Goal: Task Accomplishment & Management: Manage account settings

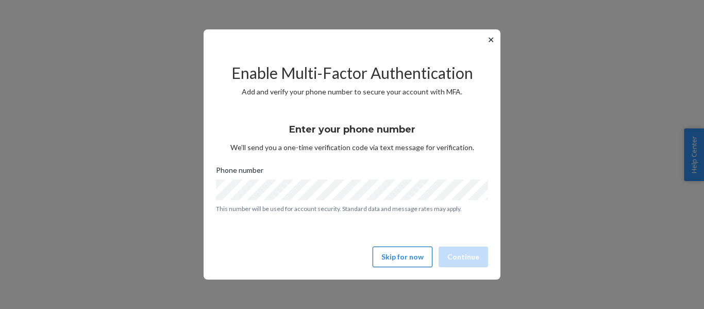
click at [414, 254] on button "Skip for now" at bounding box center [403, 256] width 60 height 21
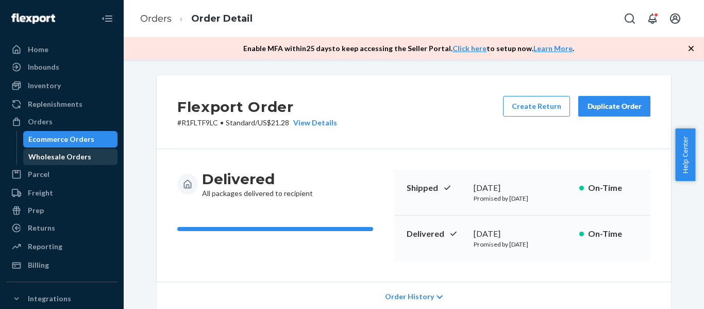
click at [56, 159] on div "Wholesale Orders" at bounding box center [59, 157] width 63 height 10
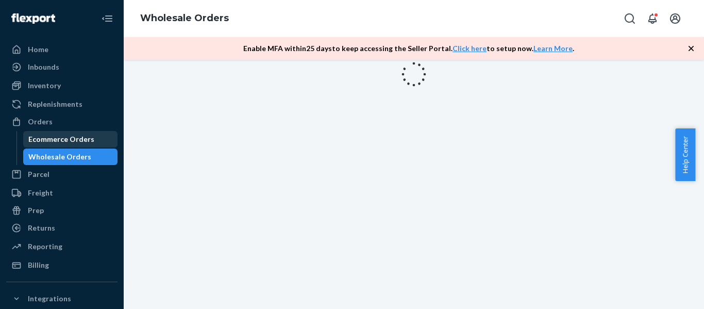
click at [54, 144] on div "Ecommerce Orders" at bounding box center [70, 139] width 93 height 14
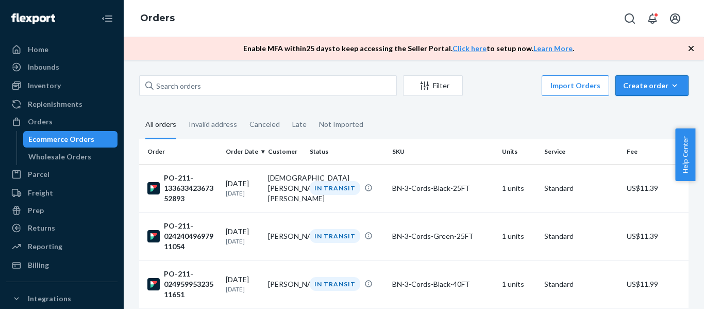
click at [647, 83] on div "Create order" at bounding box center [652, 85] width 58 height 10
click at [545, 126] on fieldset "All orders Invalid address Canceled Late Not Imported" at bounding box center [413, 125] width 549 height 28
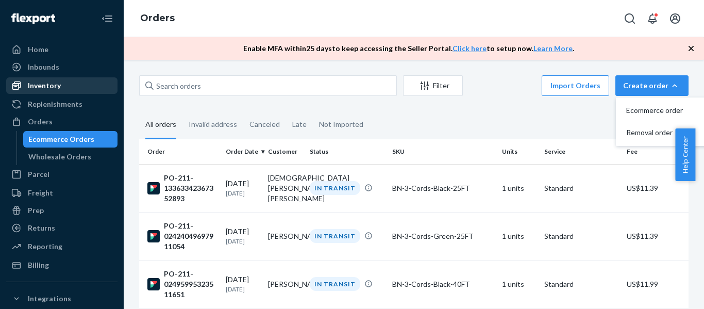
click at [33, 87] on div "Inventory" at bounding box center [44, 85] width 33 height 10
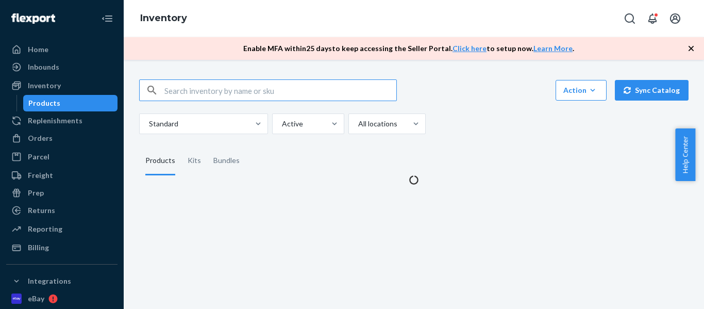
click at [190, 82] on input "text" at bounding box center [280, 90] width 232 height 21
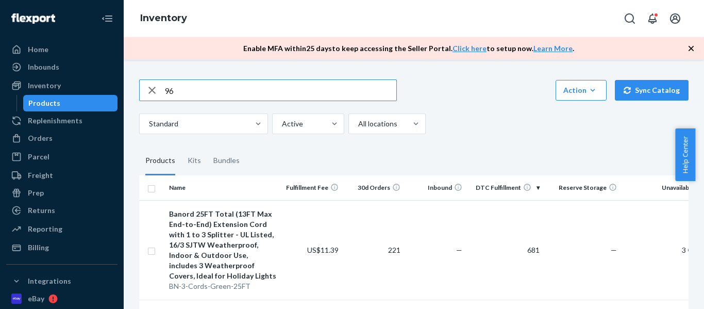
type input "96"
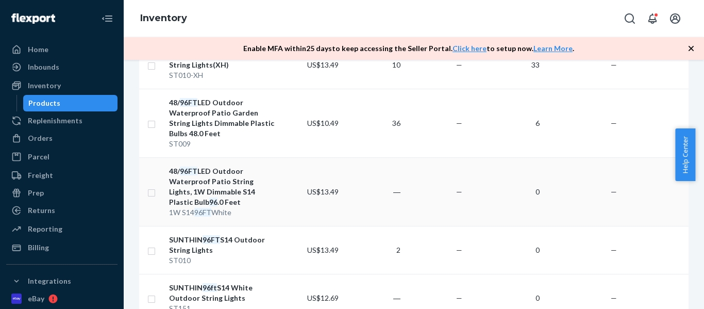
scroll to position [60, 0]
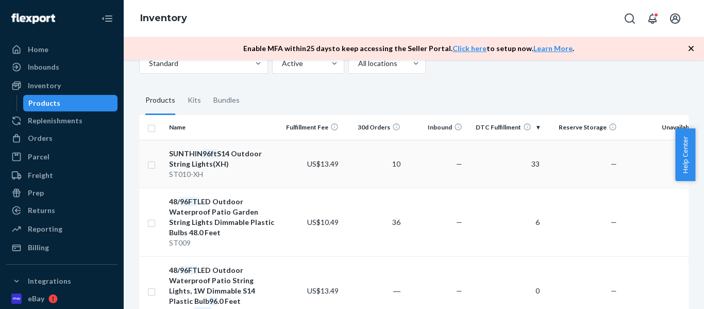
click at [194, 168] on div "SUNTHIN 96ft S14 Outdoor String Lights(XH)" at bounding box center [223, 158] width 108 height 21
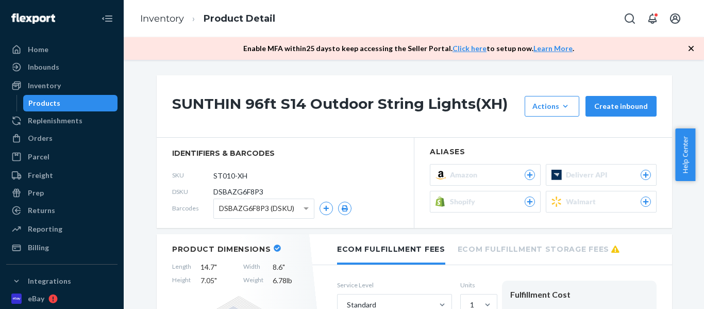
click at [220, 191] on span "DSBAZG6F8P3" at bounding box center [238, 192] width 50 height 10
click at [218, 194] on span "DSBAZG6F8P3" at bounding box center [238, 192] width 50 height 10
drag, startPoint x: 218, startPoint y: 194, endPoint x: 198, endPoint y: 193, distance: 20.1
click at [198, 193] on div "DSKU DSBAZG6F8P3" at bounding box center [285, 191] width 226 height 16
copy div "DSBAZG6F8P3"
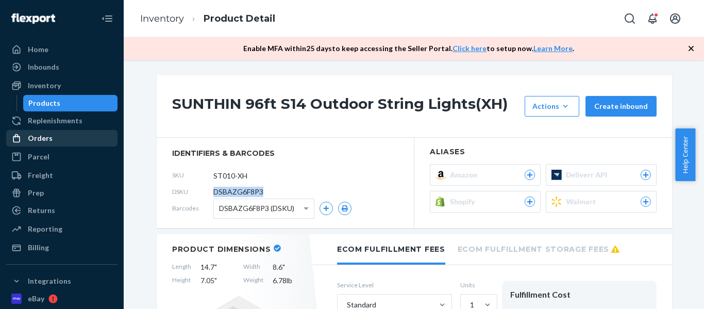
click at [25, 141] on div at bounding box center [19, 138] width 16 height 10
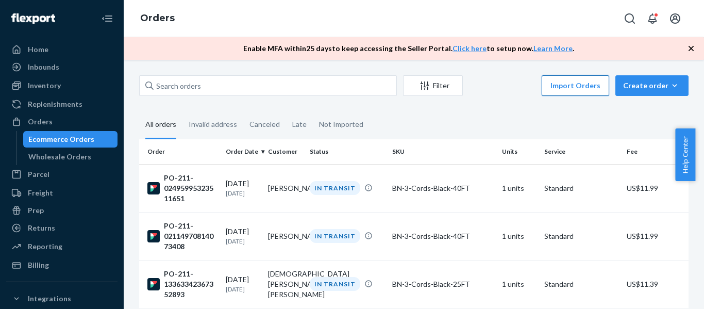
click at [576, 84] on button "Import Orders" at bounding box center [576, 85] width 68 height 21
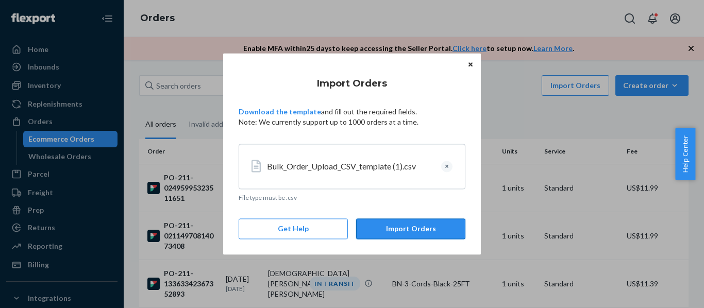
click at [394, 234] on button "Import Orders" at bounding box center [410, 229] width 109 height 21
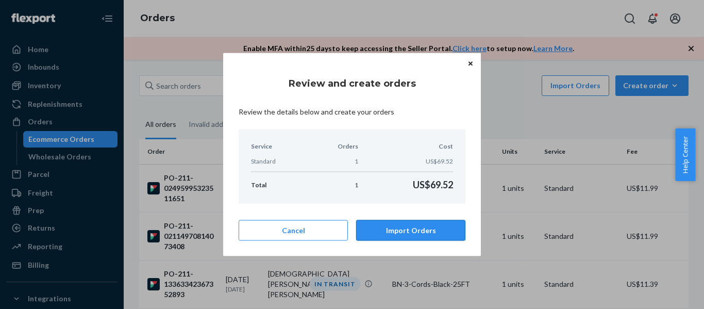
click at [438, 230] on button "Import Orders" at bounding box center [410, 230] width 109 height 21
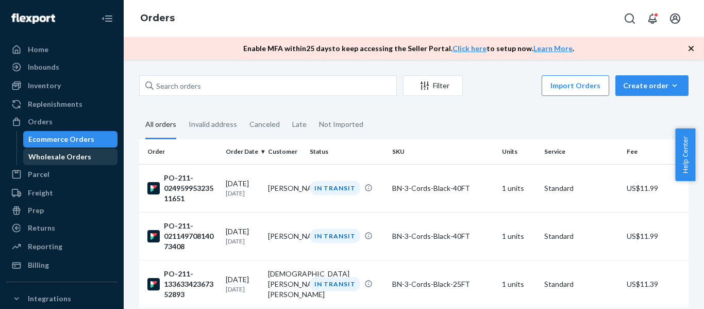
click at [42, 157] on div "Wholesale Orders" at bounding box center [59, 157] width 63 height 10
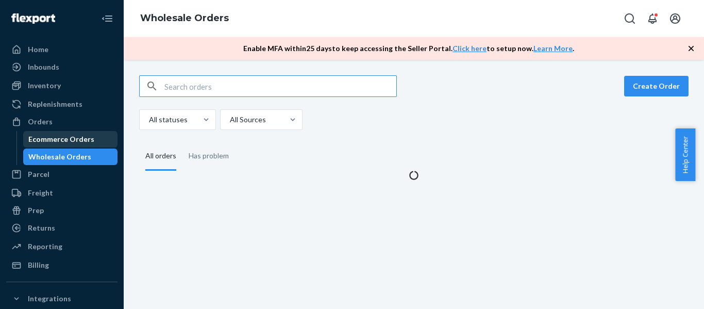
click at [45, 143] on div "Ecommerce Orders" at bounding box center [61, 139] width 66 height 10
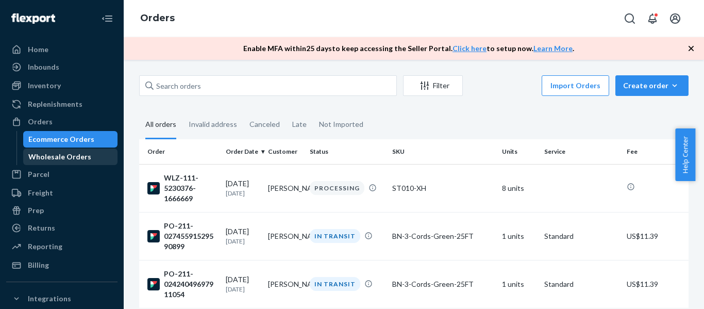
click at [44, 160] on div "Wholesale Orders" at bounding box center [59, 157] width 63 height 10
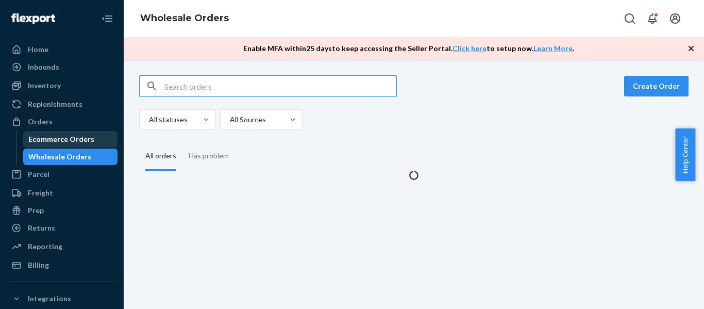
click at [43, 142] on div "Ecommerce Orders" at bounding box center [61, 139] width 66 height 10
click at [54, 140] on div "Ecommerce Orders" at bounding box center [61, 139] width 66 height 10
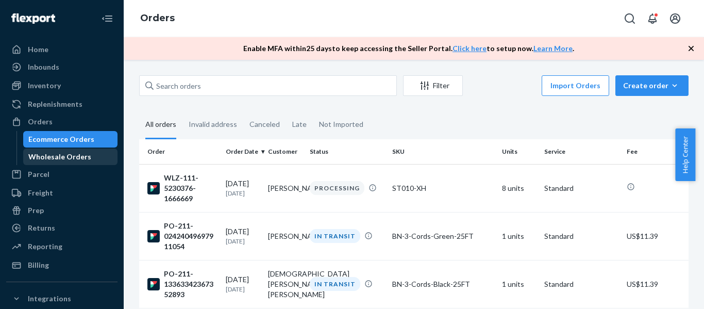
click at [39, 161] on div "Wholesale Orders" at bounding box center [59, 157] width 63 height 10
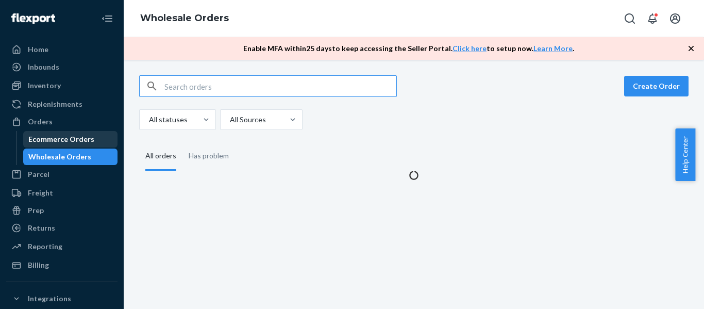
click at [42, 143] on div "Ecommerce Orders" at bounding box center [61, 139] width 66 height 10
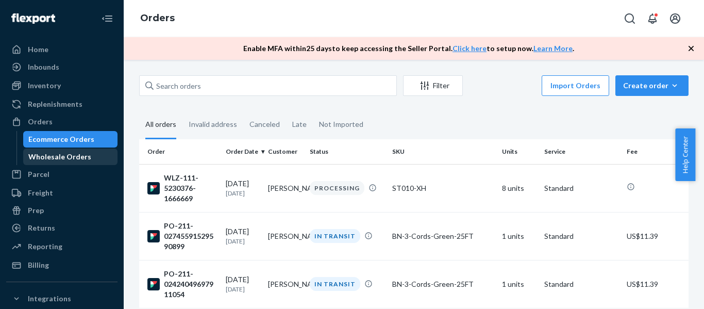
click at [41, 155] on div "Wholesale Orders" at bounding box center [59, 157] width 63 height 10
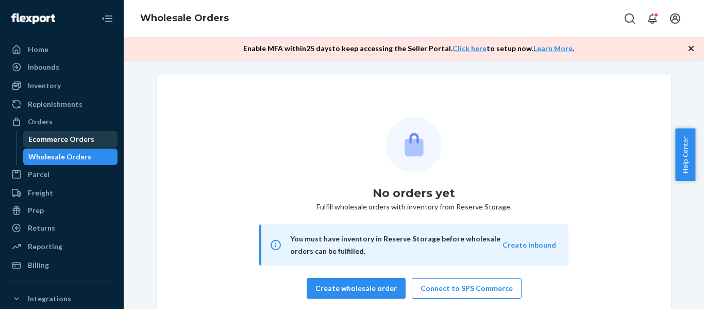
click at [54, 143] on div "Ecommerce Orders" at bounding box center [61, 139] width 66 height 10
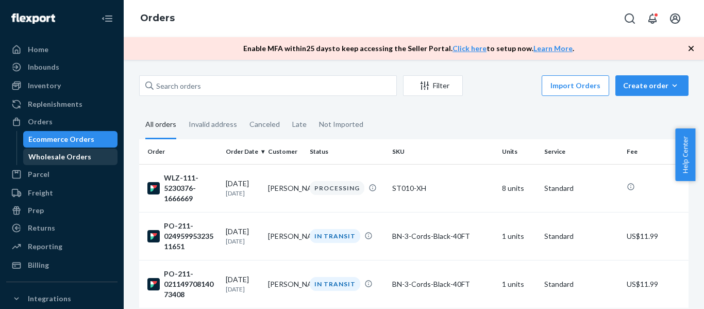
click at [50, 157] on div "Wholesale Orders" at bounding box center [59, 157] width 63 height 10
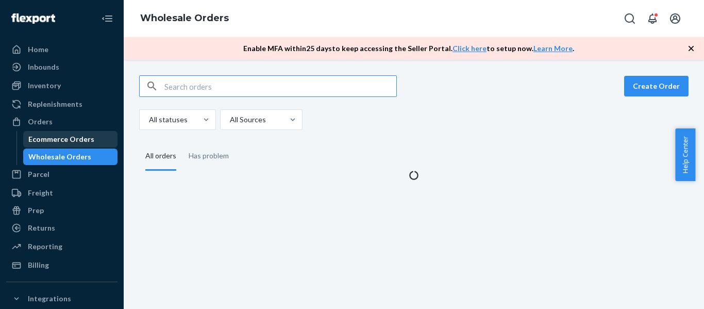
click at [41, 142] on div "Ecommerce Orders" at bounding box center [61, 139] width 66 height 10
